Goal: Information Seeking & Learning: Learn about a topic

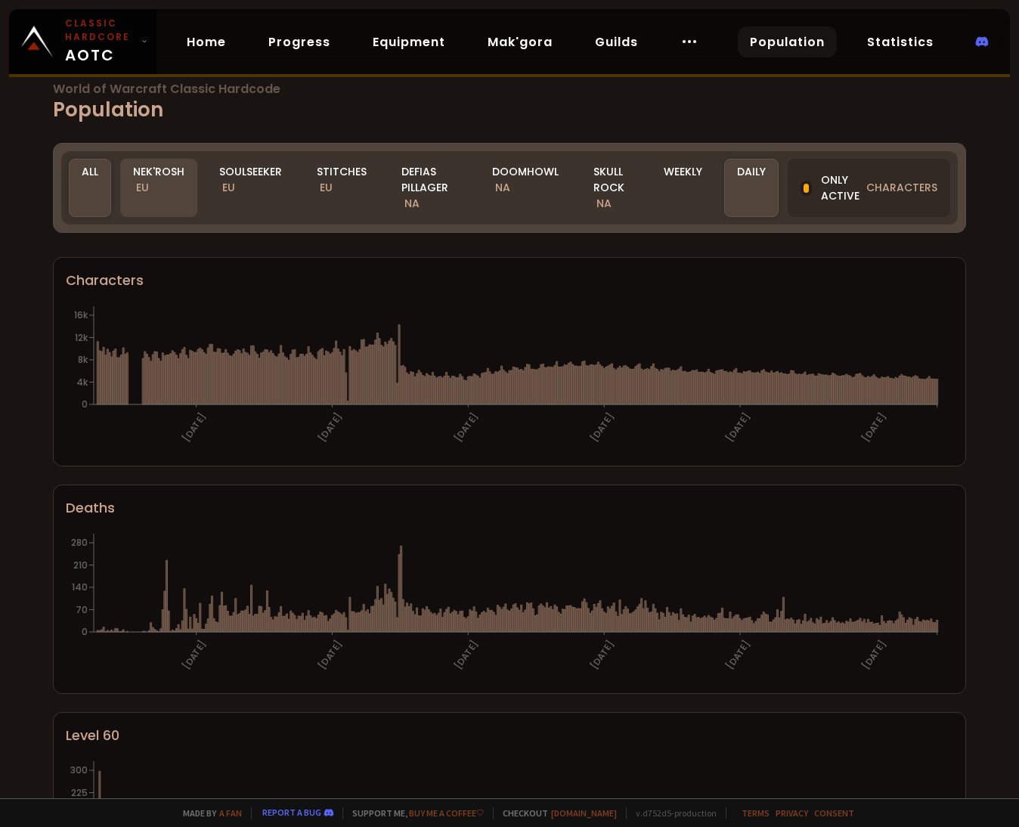
click at [159, 174] on div "Nek'Rosh EU" at bounding box center [158, 188] width 77 height 58
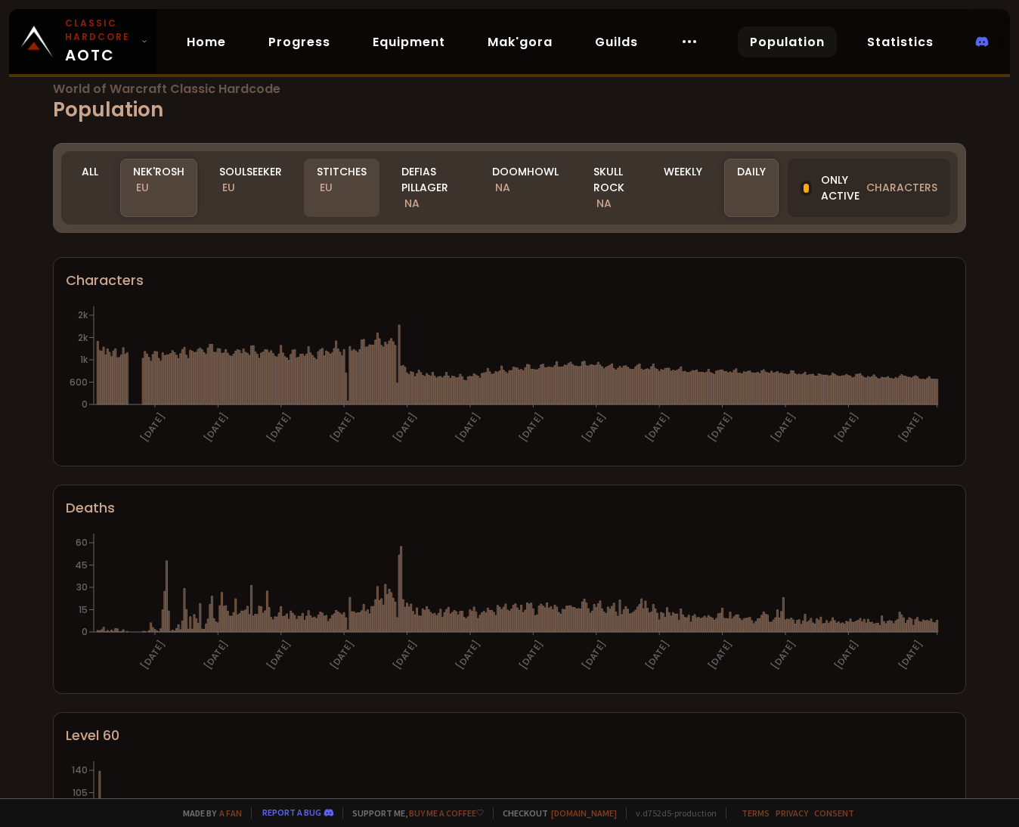
click at [338, 187] on div "Stitches EU" at bounding box center [342, 188] width 76 height 58
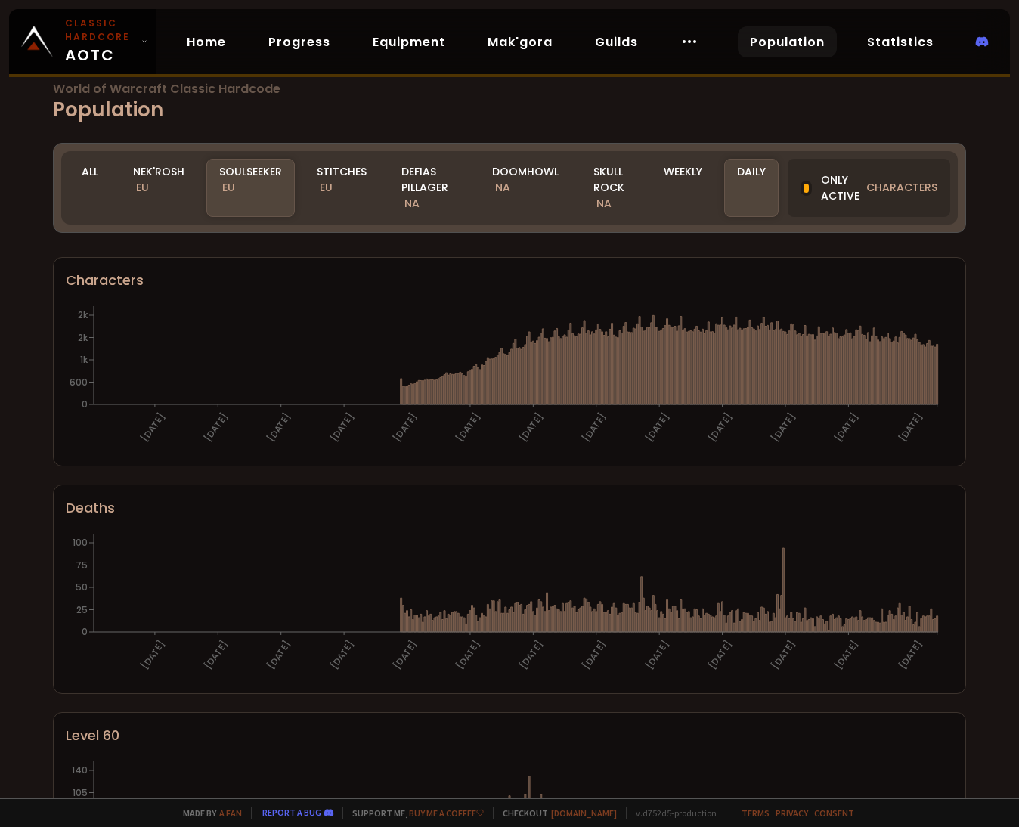
drag, startPoint x: 831, startPoint y: 203, endPoint x: 766, endPoint y: 256, distance: 84.3
click at [831, 203] on div "Only active characters" at bounding box center [868, 188] width 162 height 58
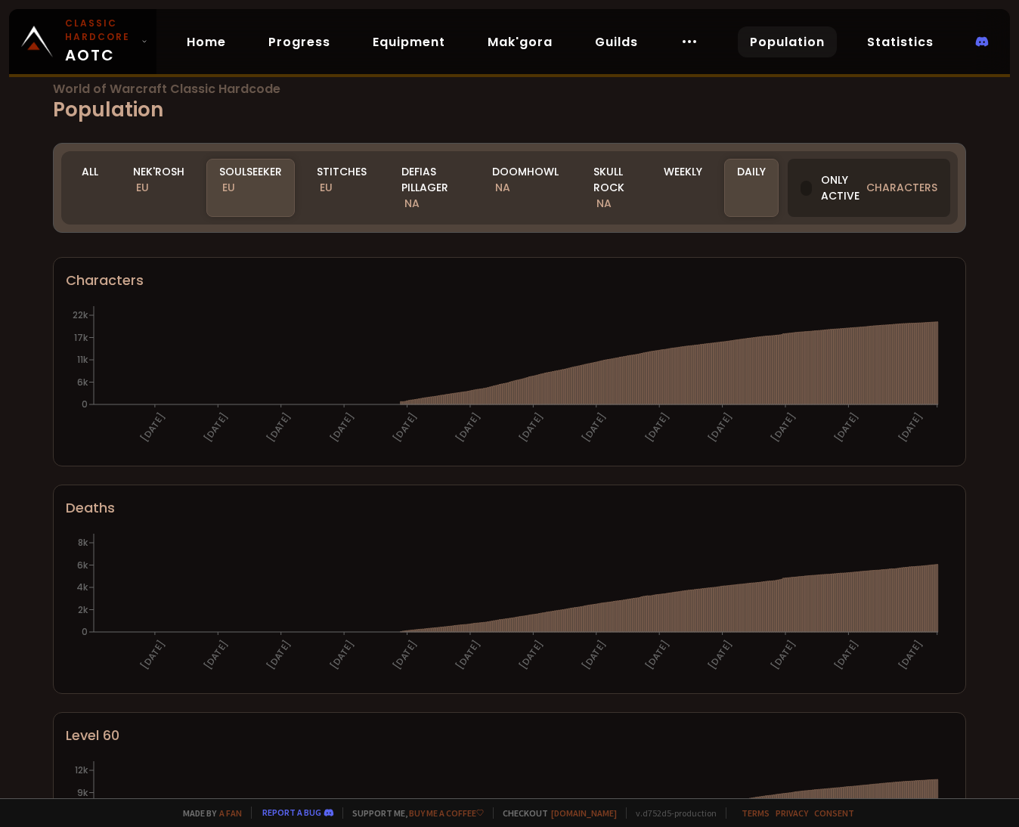
click at [804, 190] on div "Only active characters" at bounding box center [868, 188] width 162 height 58
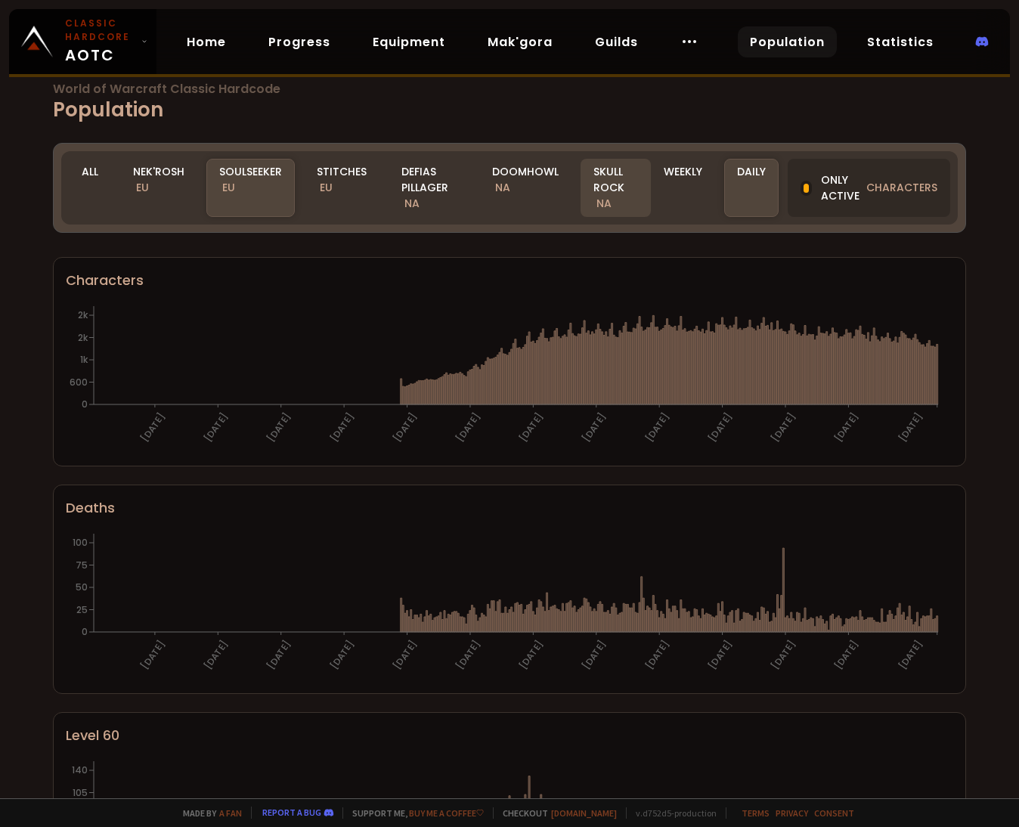
click at [599, 193] on div "Skull Rock NA" at bounding box center [615, 188] width 70 height 58
